Goal: Information Seeking & Learning: Learn about a topic

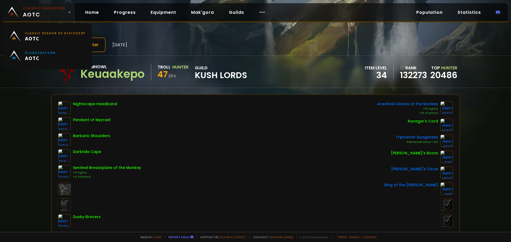
click at [49, 13] on span "Classic Hardcore AOTC" at bounding box center [44, 12] width 43 height 13
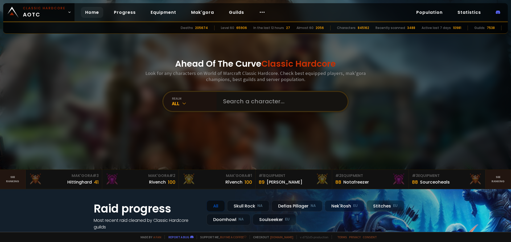
click at [223, 98] on input "text" at bounding box center [280, 101] width 121 height 19
type input "sandwchmaker"
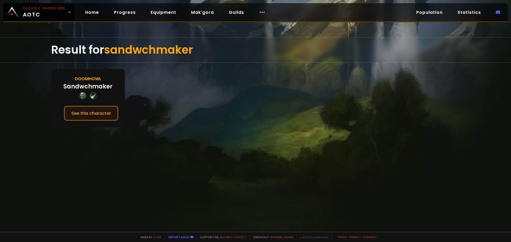
click at [101, 110] on button "See this character" at bounding box center [91, 113] width 55 height 15
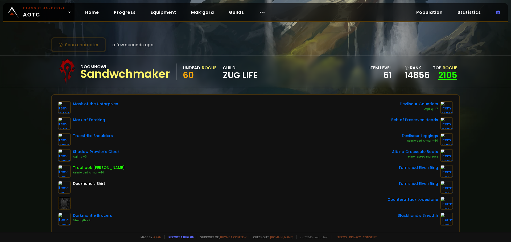
click at [441, 75] on link "2105" at bounding box center [447, 75] width 19 height 12
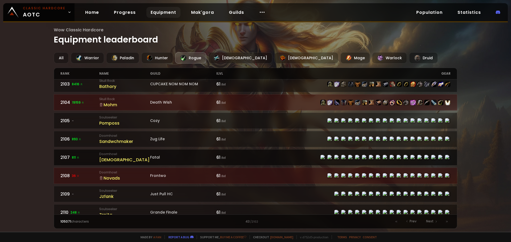
scroll to position [14, 0]
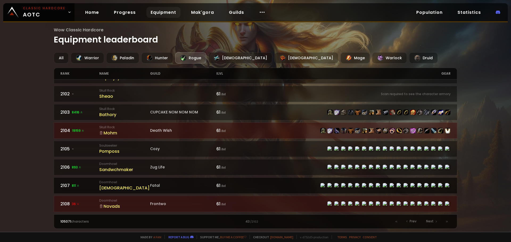
click at [119, 186] on div "[DEMOGRAPHIC_DATA]" at bounding box center [124, 188] width 51 height 7
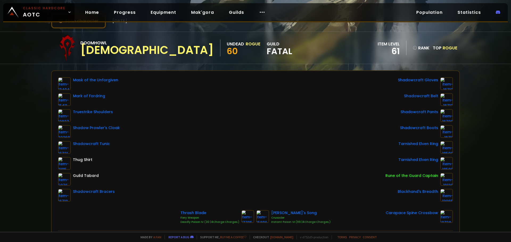
scroll to position [27, 0]
